Goal: Task Accomplishment & Management: Manage account settings

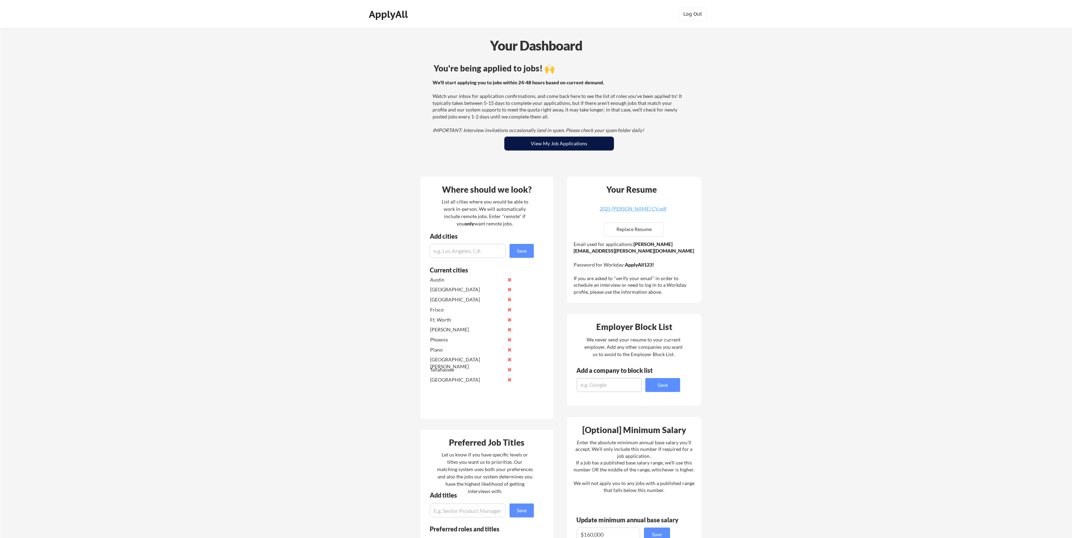
click at [562, 146] on button "View My Job Applications" at bounding box center [559, 144] width 110 height 14
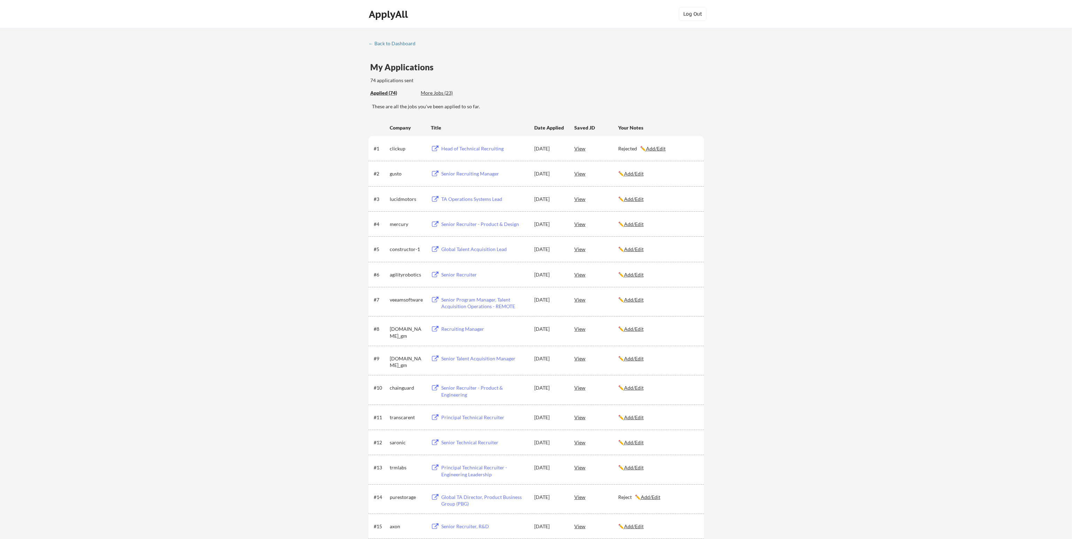
click at [636, 224] on u "Add/Edit" at bounding box center [634, 224] width 20 height 6
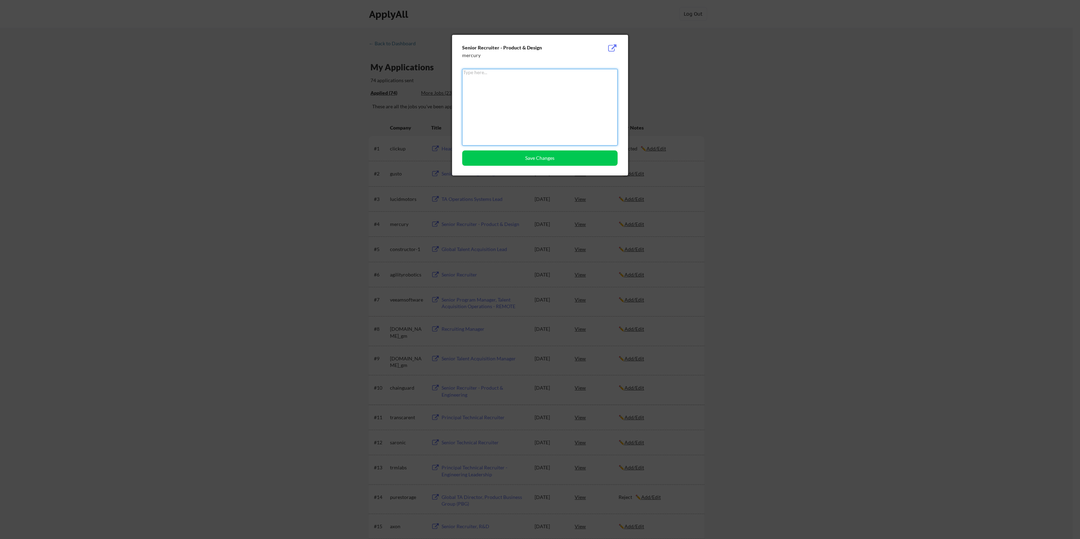
click at [487, 99] on textarea at bounding box center [539, 107] width 155 height 77
type textarea "Reject"
click at [531, 157] on button "Save Changes" at bounding box center [539, 157] width 155 height 15
